Goal: Task Accomplishment & Management: Manage account settings

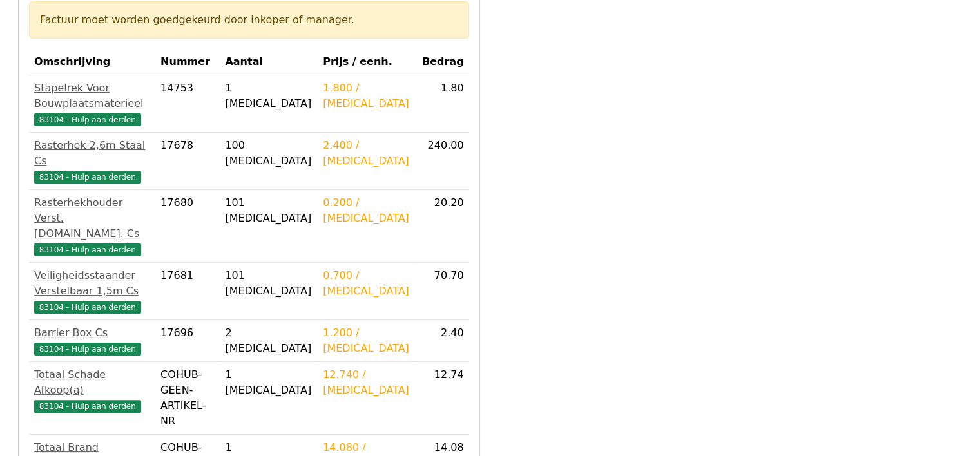
scroll to position [387, 0]
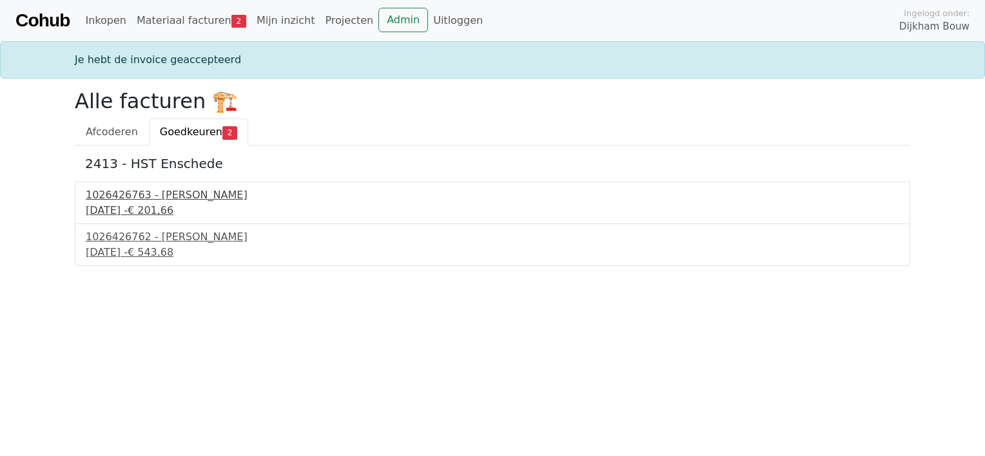
click at [161, 196] on div "1026426763 - Boels Verhuur" at bounding box center [493, 195] width 814 height 15
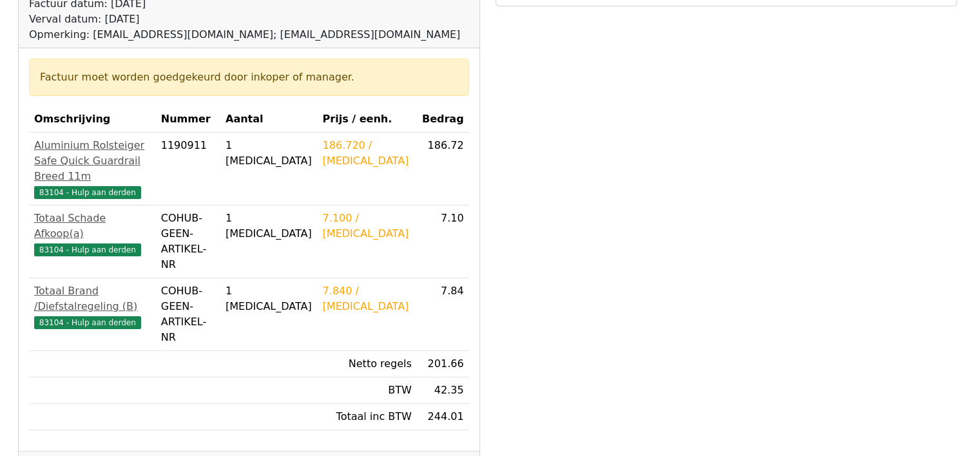
scroll to position [193, 0]
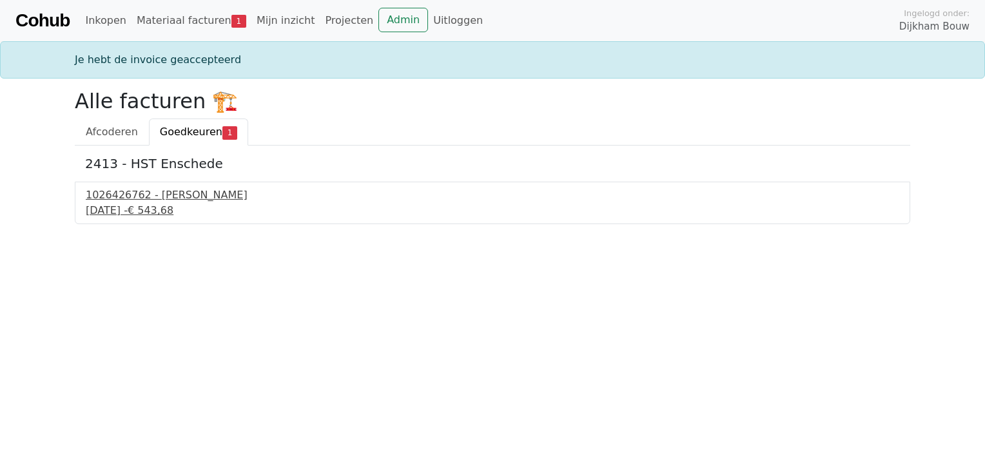
click at [175, 193] on div "1026426762 - Boels Verhuur" at bounding box center [493, 195] width 814 height 15
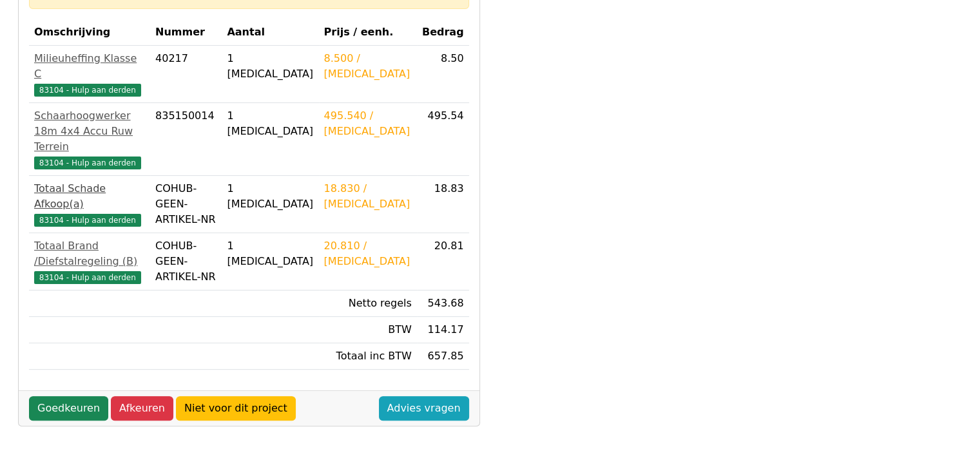
scroll to position [322, 0]
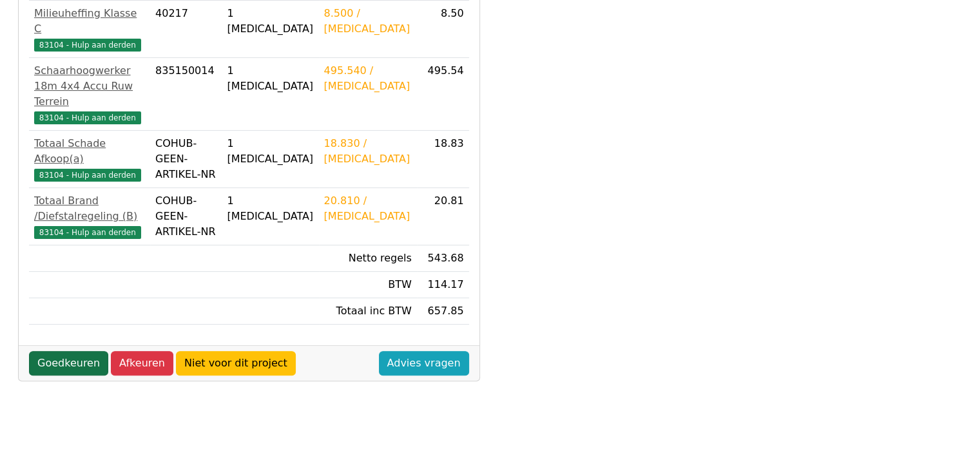
click at [74, 351] on link "Goedkeuren" at bounding box center [68, 363] width 79 height 24
